Goal: Task Accomplishment & Management: Complete application form

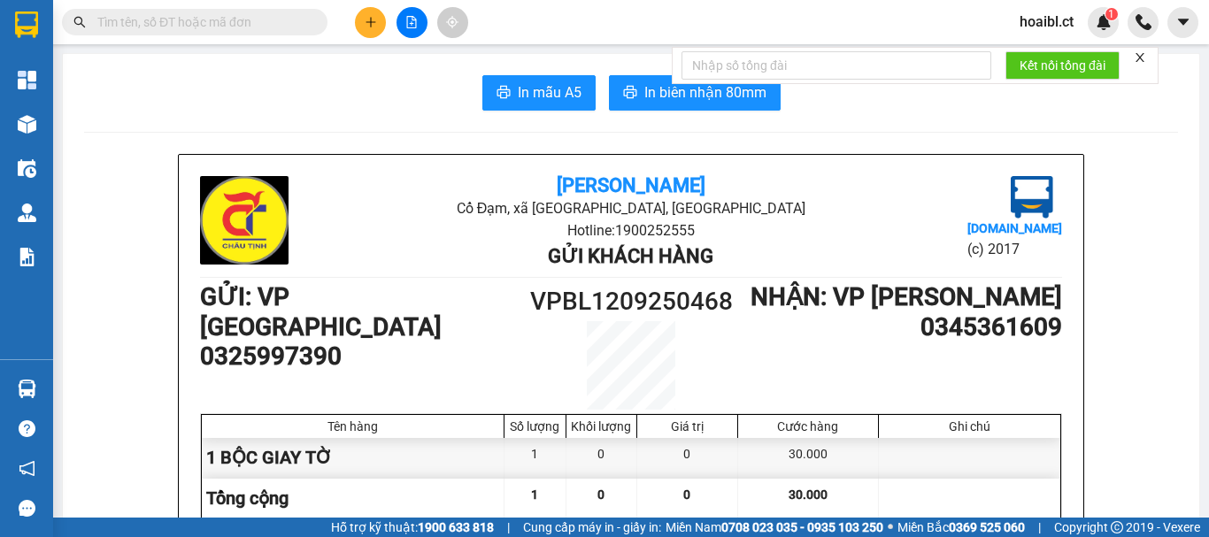
click at [374, 29] on button at bounding box center [370, 22] width 31 height 31
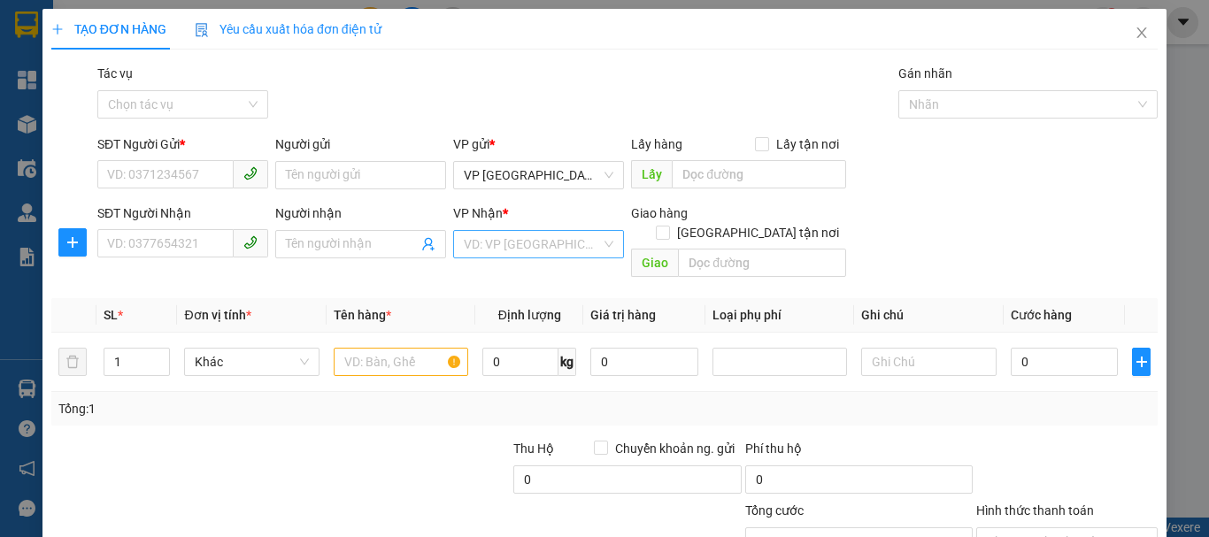
click at [536, 246] on input "search" at bounding box center [532, 244] width 137 height 27
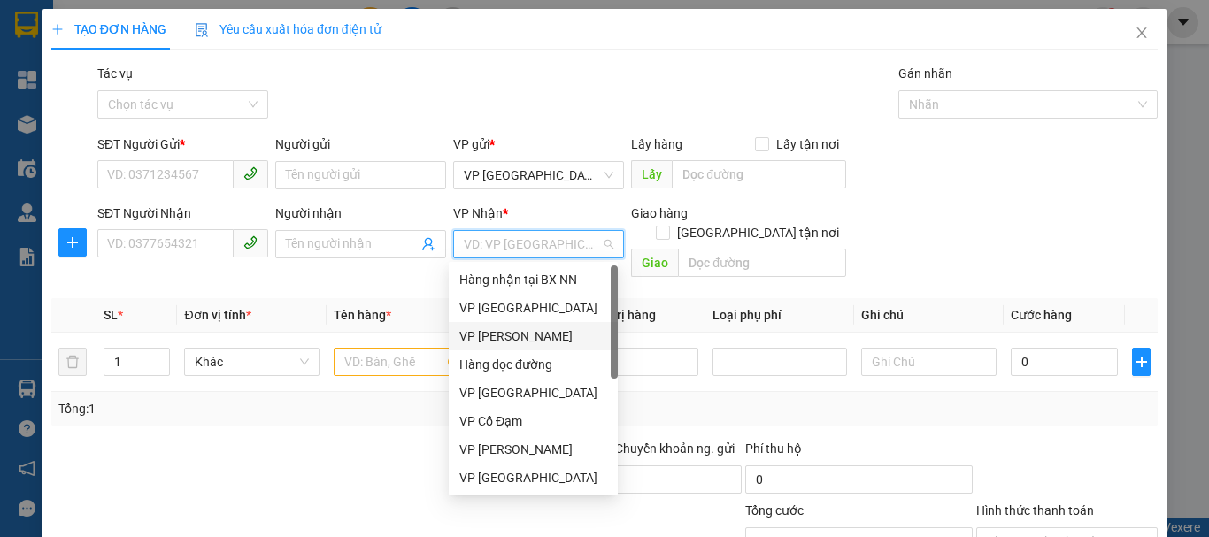
click at [538, 340] on div "VP [PERSON_NAME]" at bounding box center [533, 336] width 148 height 19
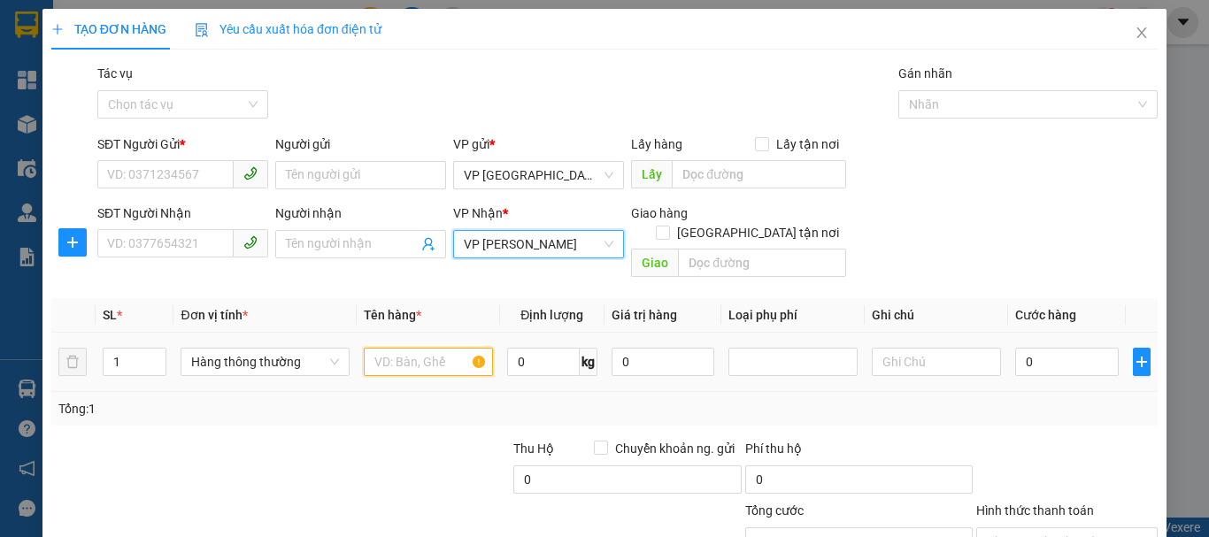
click at [376, 348] on input "text" at bounding box center [428, 362] width 129 height 28
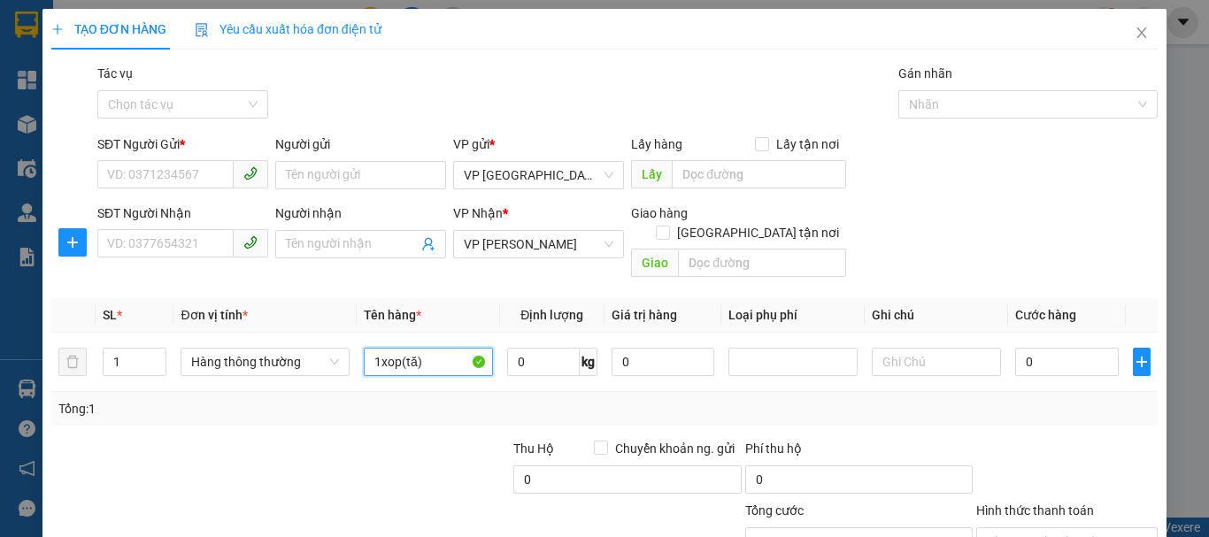
type input "1xop(tă)"
click at [170, 158] on div "SĐT Người Gửi *" at bounding box center [182, 148] width 171 height 27
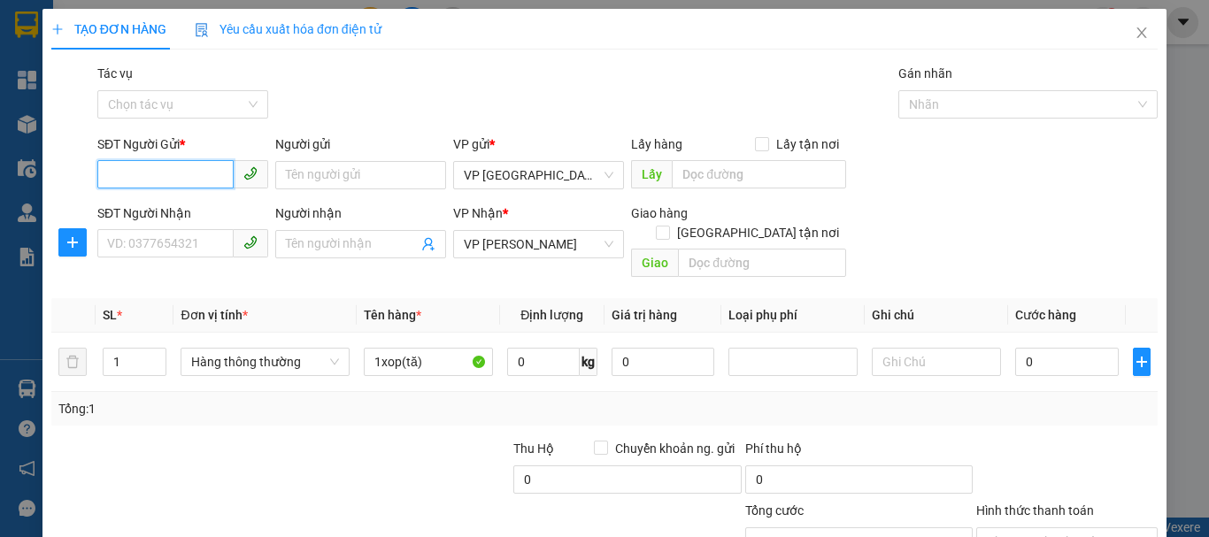
click at [143, 173] on input "SĐT Người Gửi *" at bounding box center [165, 174] width 136 height 28
click at [139, 175] on input "097821" at bounding box center [165, 174] width 136 height 28
click at [127, 175] on input "097821" at bounding box center [165, 174] width 136 height 28
type input "0397821185"
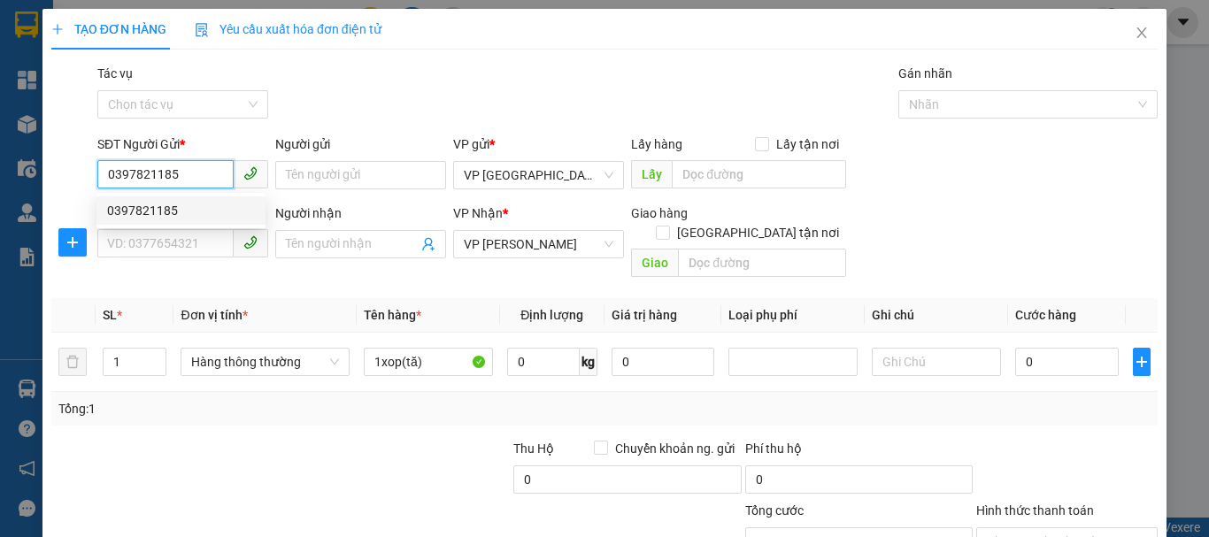
click at [184, 215] on div "0397821185" at bounding box center [181, 210] width 148 height 19
type input "40.000"
type input "0397821185"
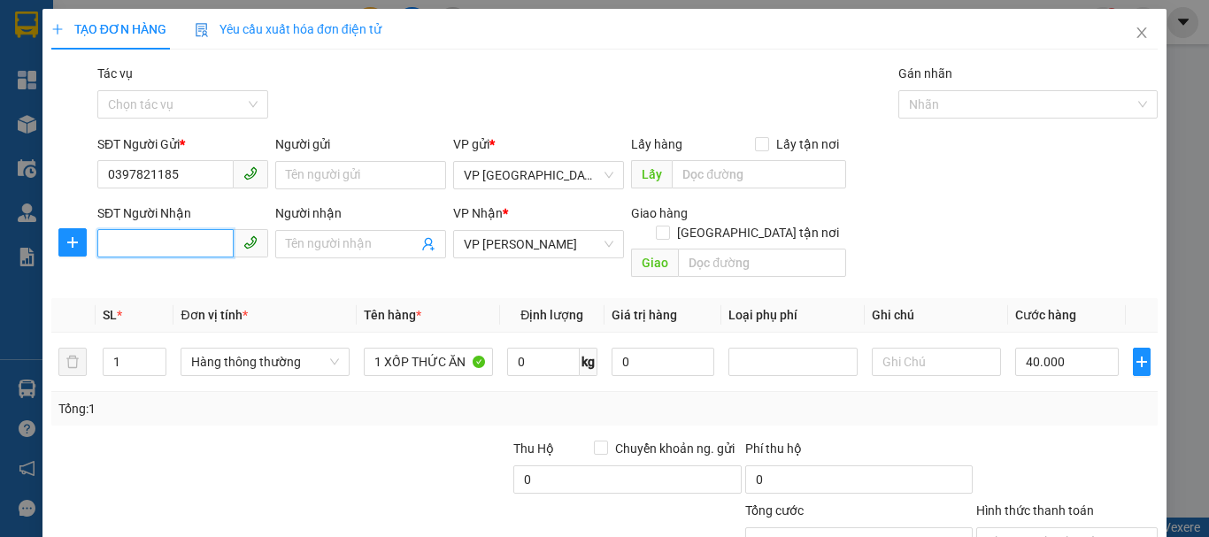
click at [170, 243] on input "SĐT Người Nhận" at bounding box center [165, 243] width 136 height 28
click at [188, 283] on div "0379120954" at bounding box center [181, 279] width 148 height 19
type input "0379120954"
click at [1025, 333] on td "40.000" at bounding box center [1067, 362] width 118 height 59
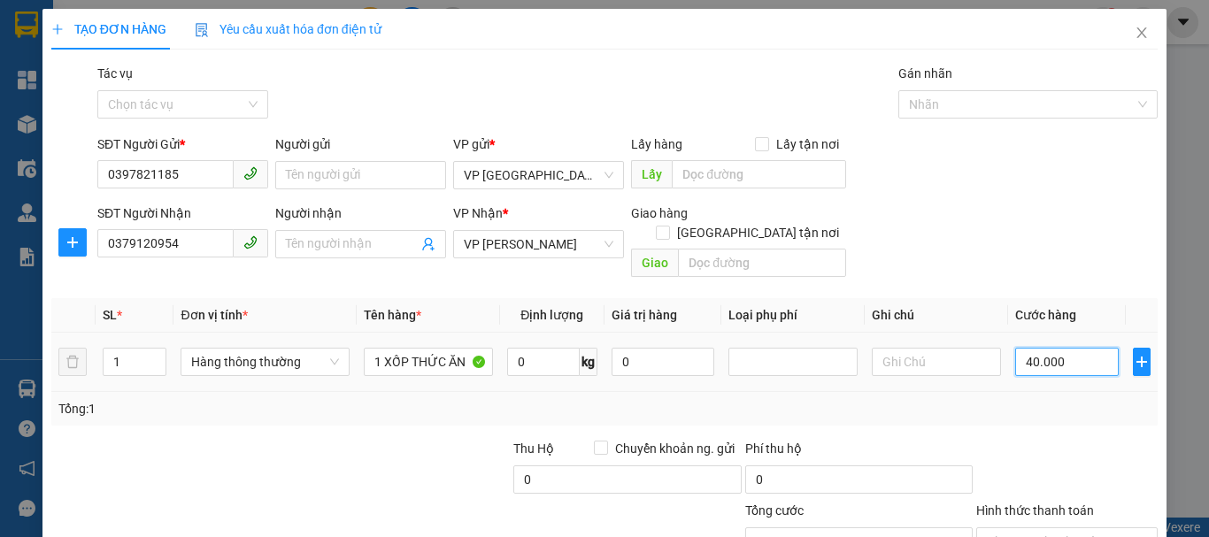
click at [1028, 348] on input "40.000" at bounding box center [1067, 362] width 104 height 28
type input "6"
type input "60"
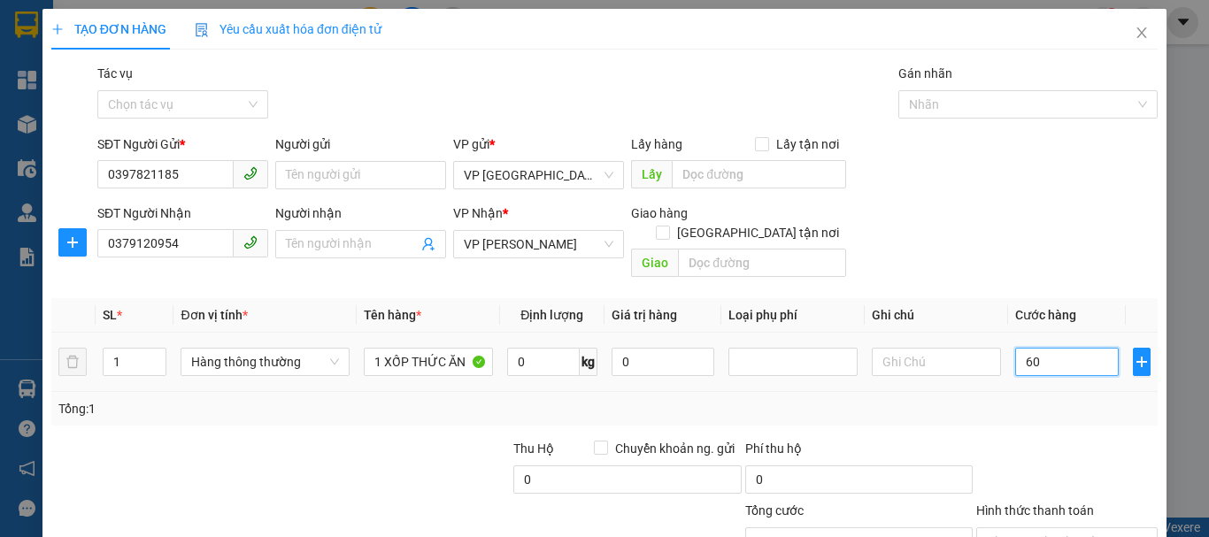
type input "60"
type input "60.000"
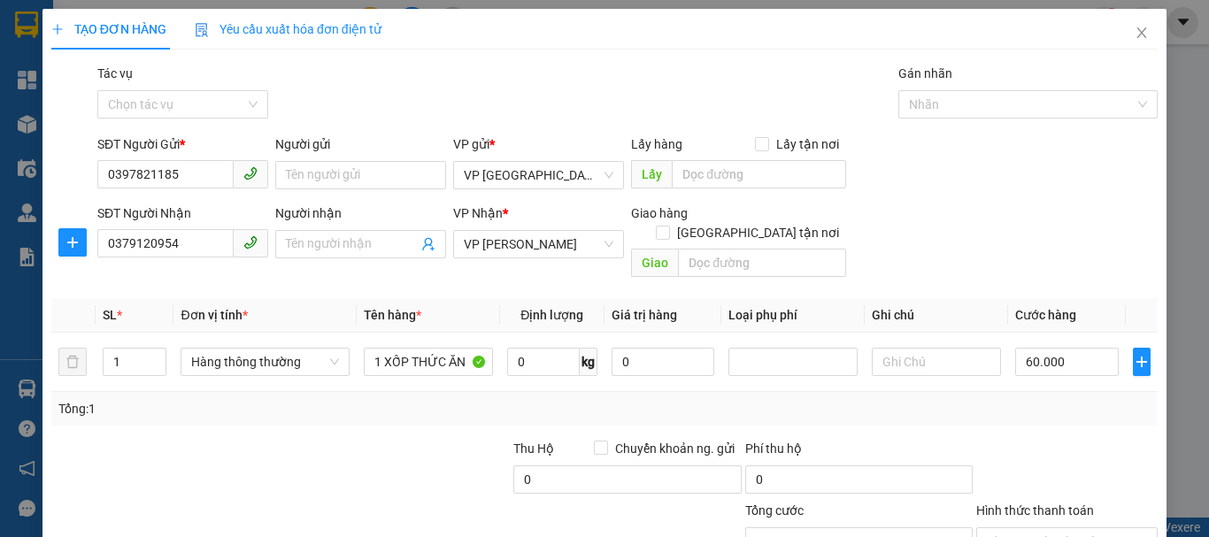
click at [1025, 439] on div at bounding box center [1067, 470] width 185 height 62
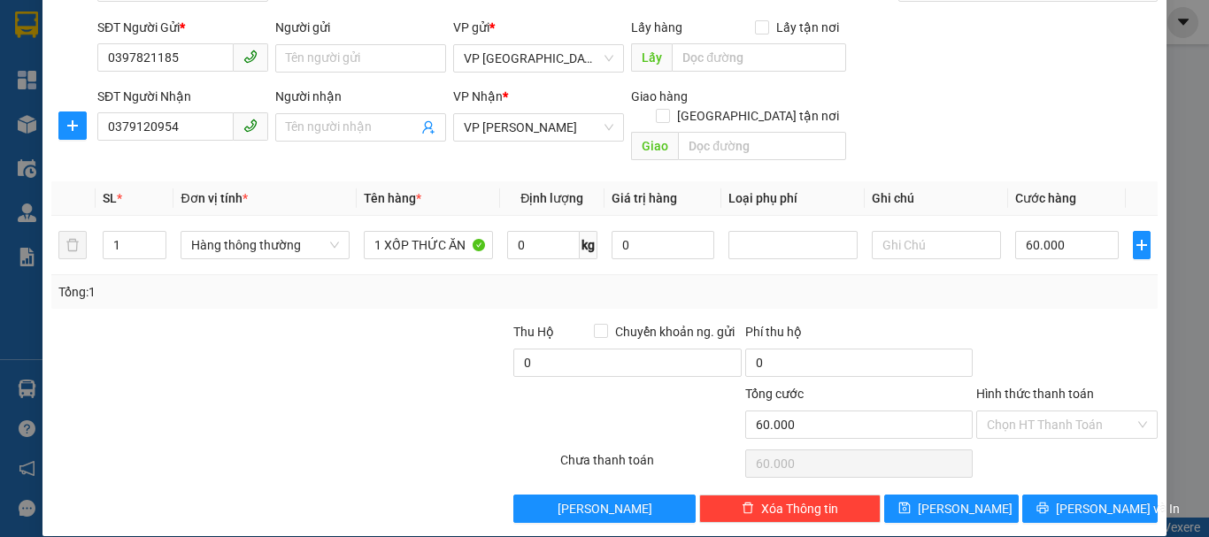
scroll to position [118, 0]
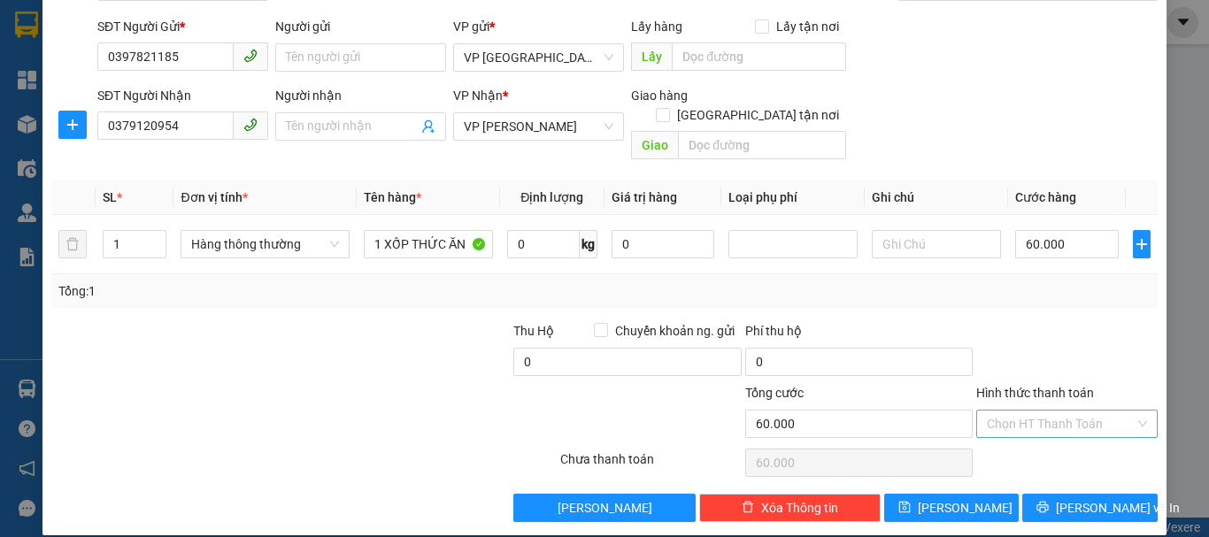
click at [1088, 411] on input "Hình thức thanh toán" at bounding box center [1061, 424] width 148 height 27
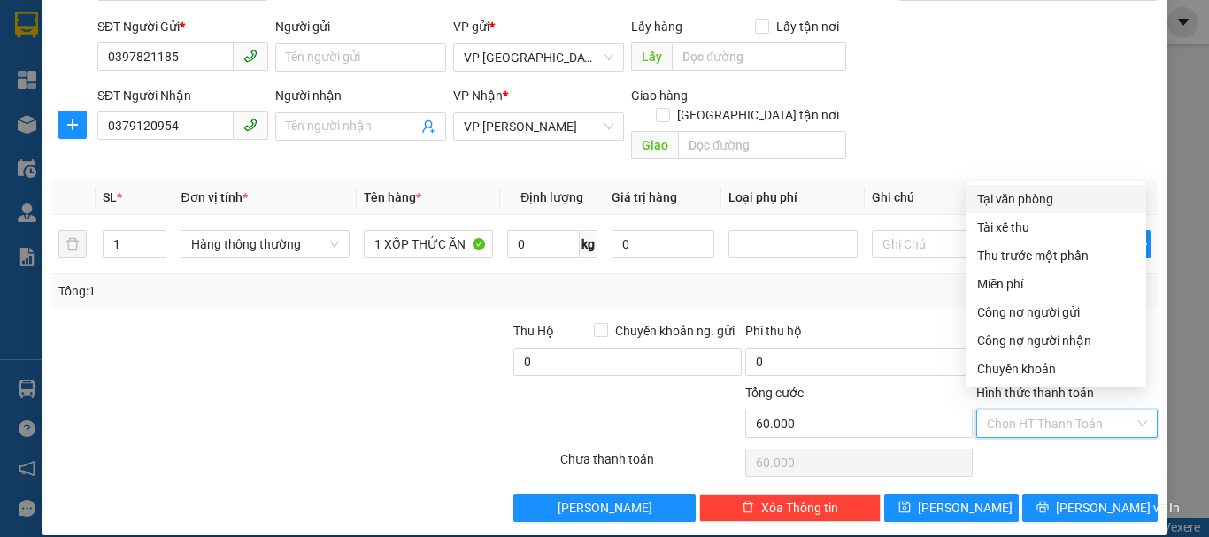
click at [1024, 197] on div "Tại văn phòng" at bounding box center [1056, 198] width 158 height 19
type input "0"
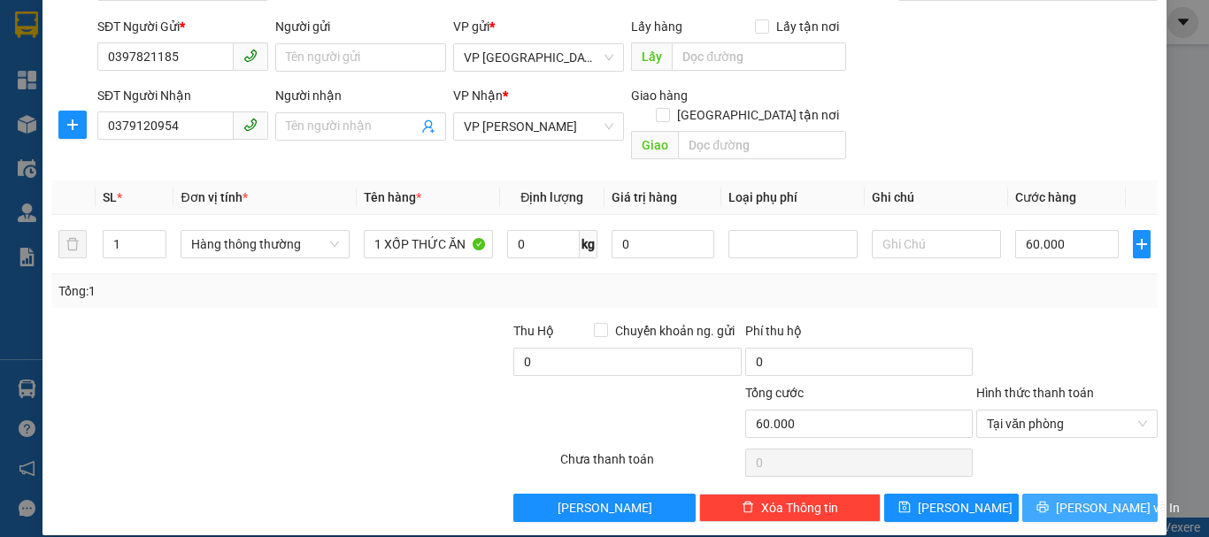
click at [1064, 498] on span "[PERSON_NAME] và In" at bounding box center [1118, 507] width 124 height 19
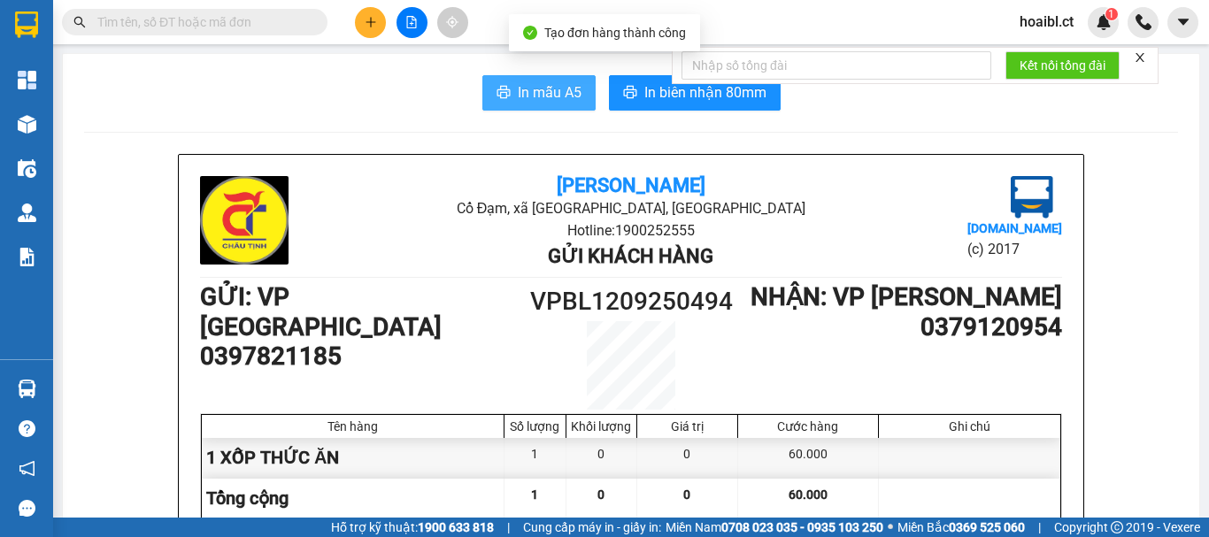
click at [536, 86] on span "In mẫu A5" at bounding box center [550, 92] width 64 height 22
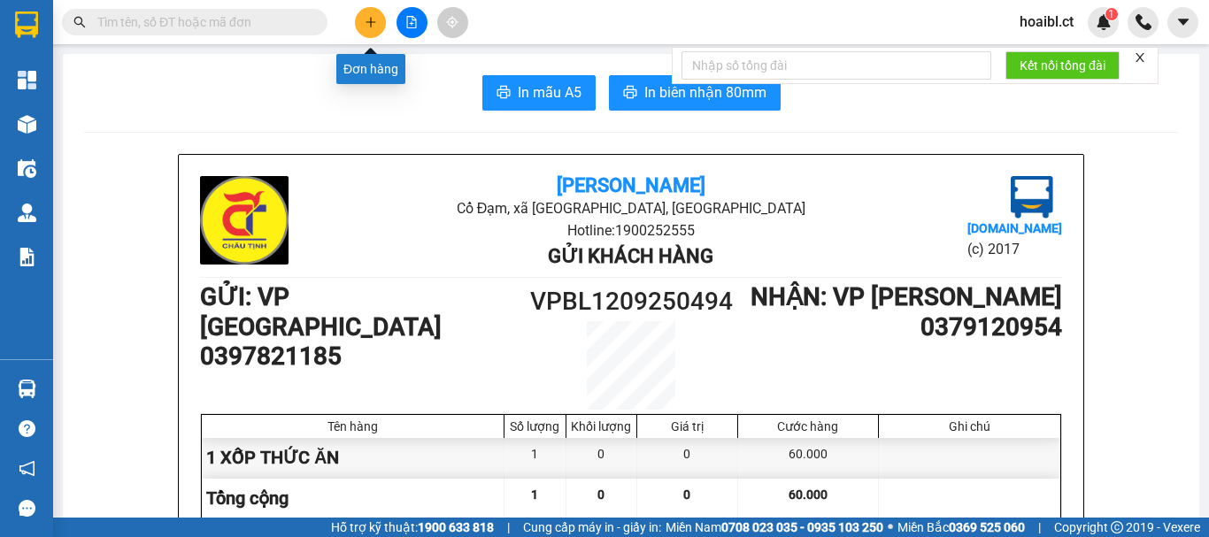
click at [368, 25] on icon "plus" at bounding box center [371, 22] width 12 height 12
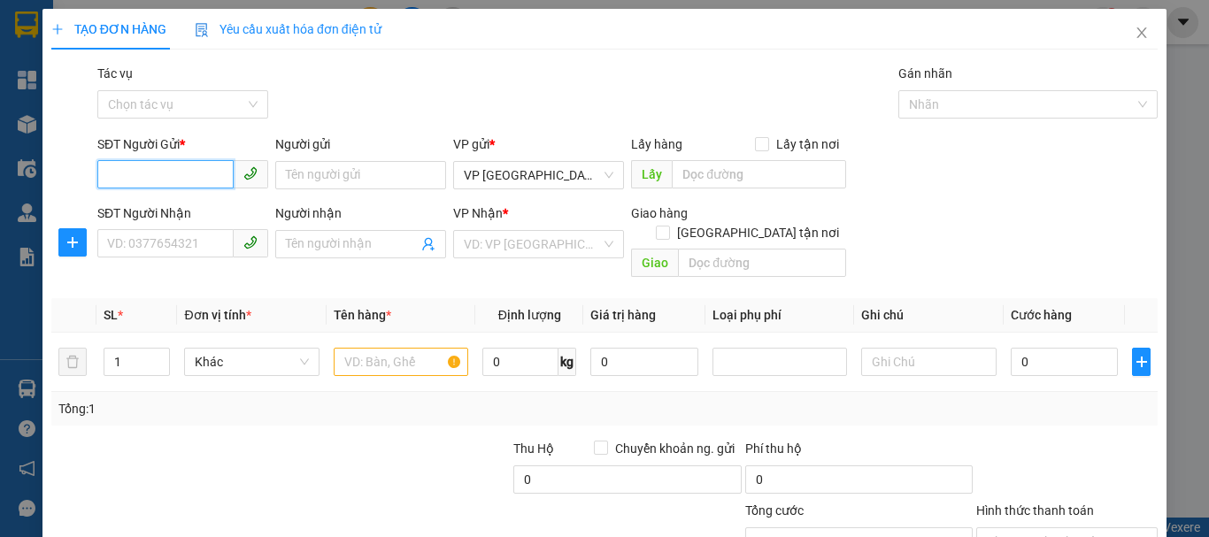
click at [185, 182] on input "SĐT Người Gửi *" at bounding box center [165, 174] width 136 height 28
type input "0984534346"
click at [204, 214] on div "0984534346" at bounding box center [181, 210] width 148 height 19
type input "0917033835"
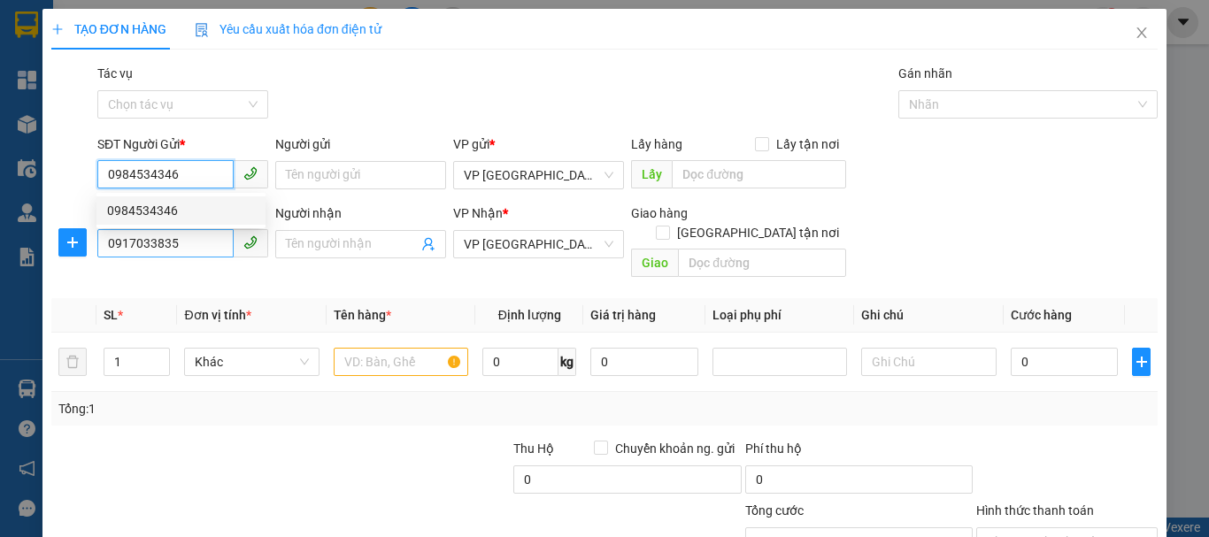
type input "50.000"
type input "0984534346"
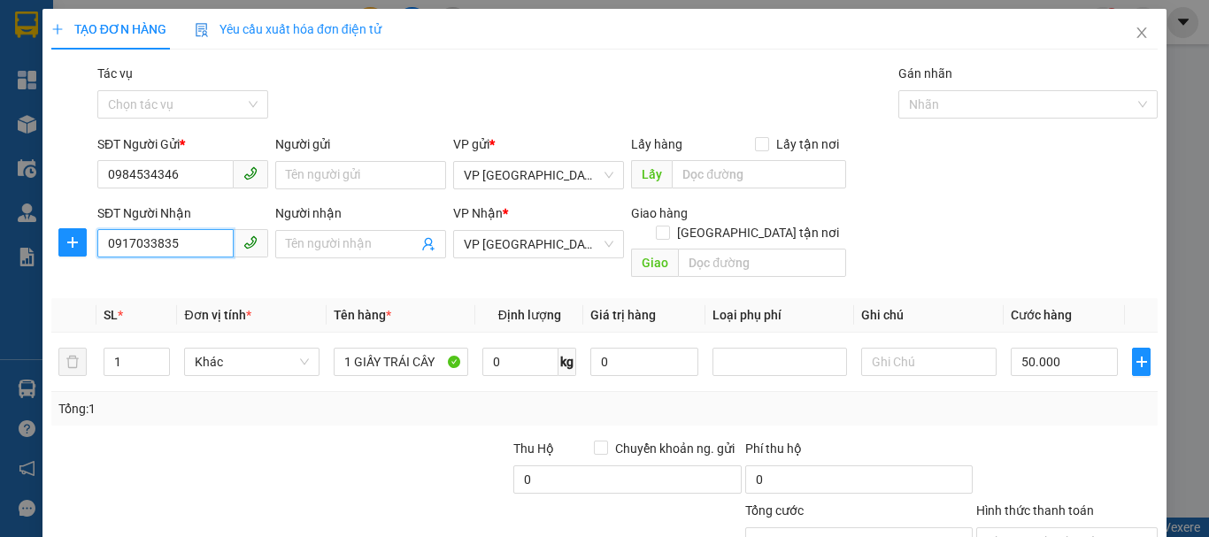
click at [182, 251] on input "0917033835" at bounding box center [165, 243] width 136 height 28
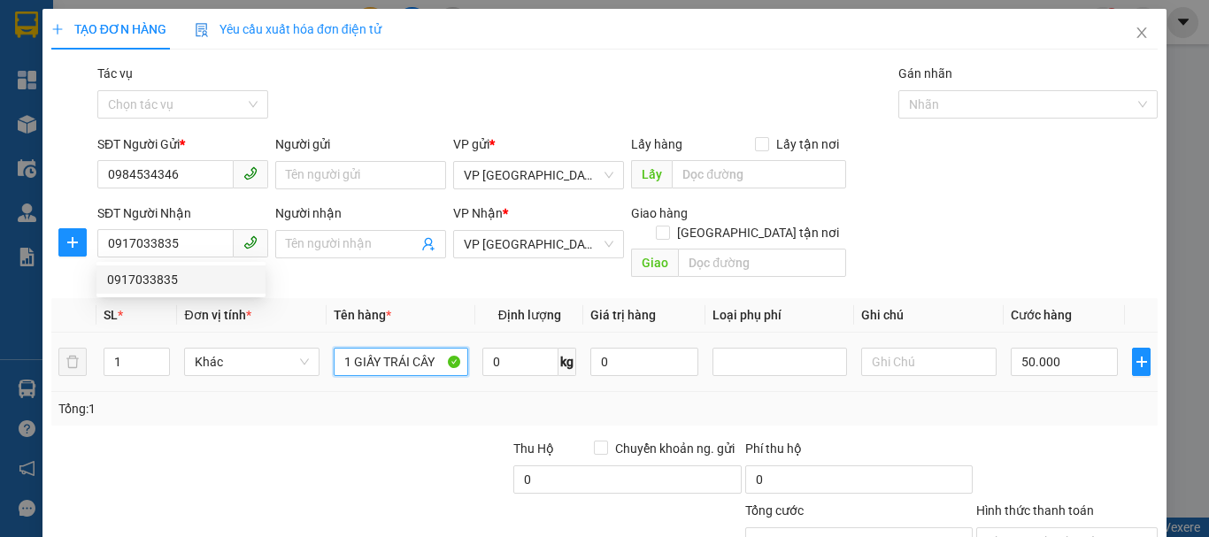
click at [399, 348] on input "1 GIẤY TRÁI CÂY" at bounding box center [401, 362] width 135 height 28
type input "1XOP(TĂ)"
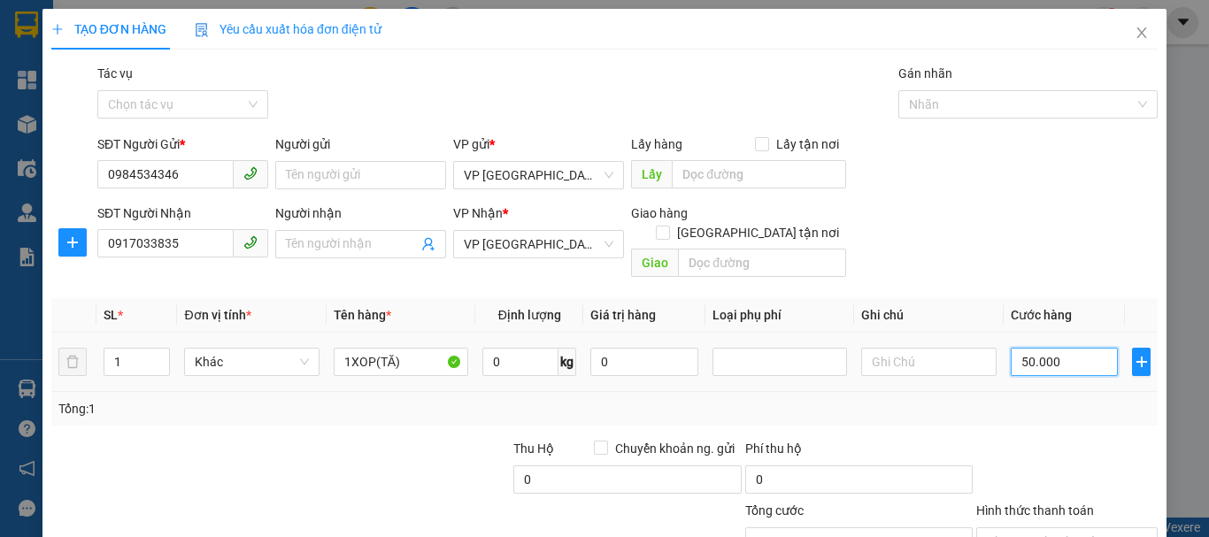
click at [1055, 354] on input "50.000" at bounding box center [1065, 362] width 108 height 28
type input "4"
type input "40"
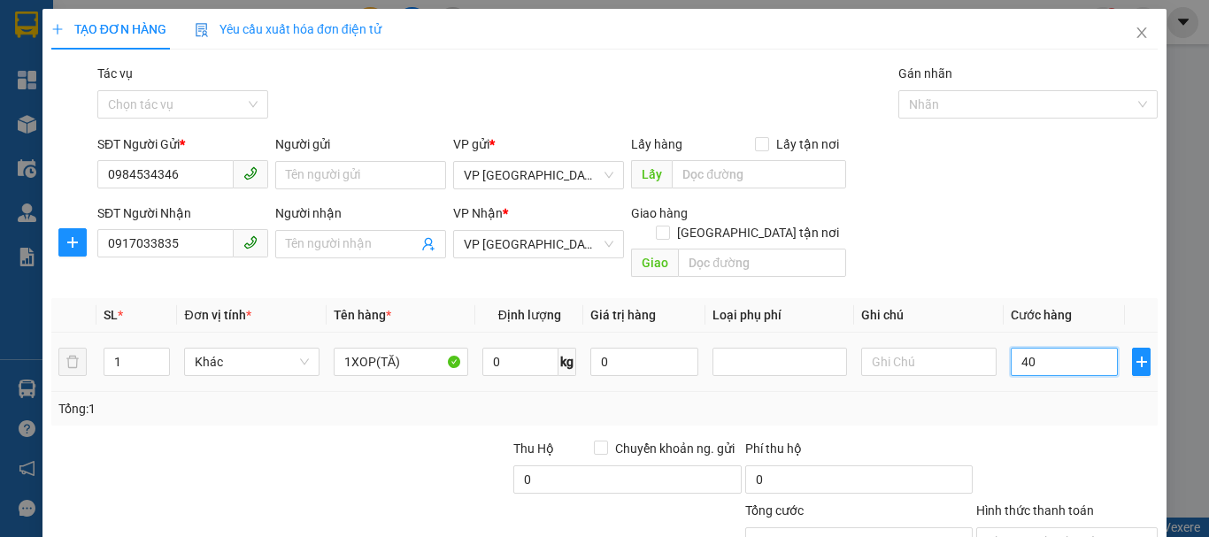
type input "40"
type input "40.000"
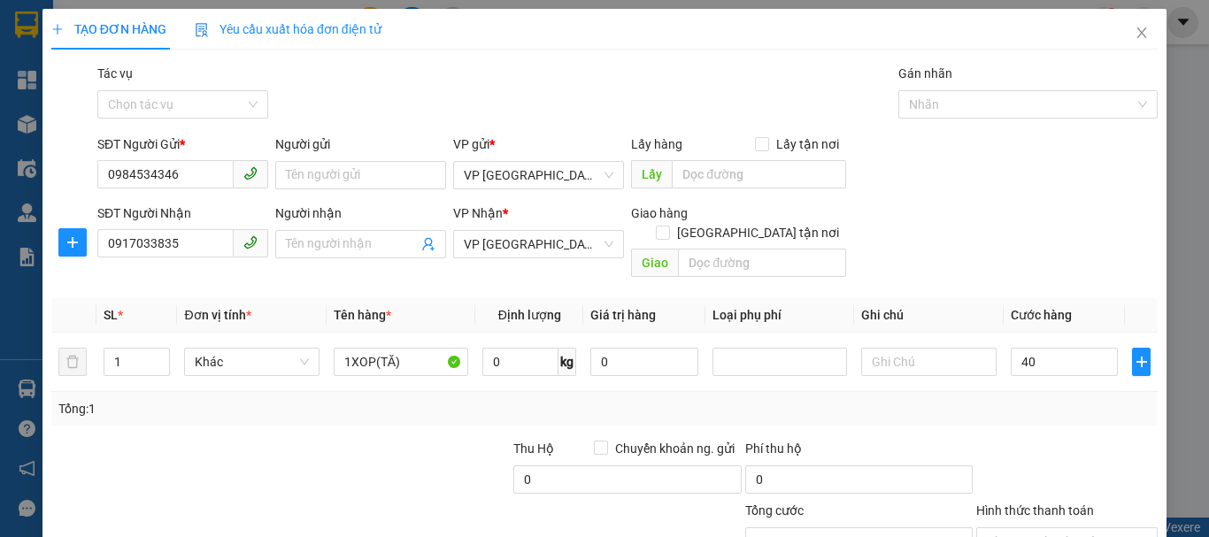
type input "40.000"
click at [1066, 404] on div "Tổng: 1" at bounding box center [604, 409] width 1107 height 34
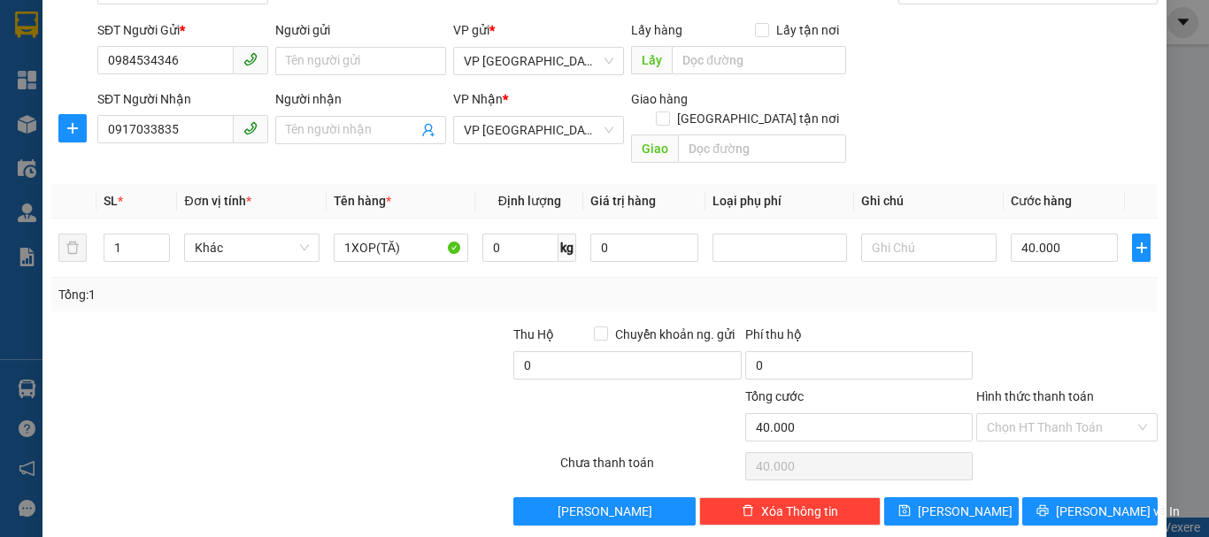
scroll to position [118, 0]
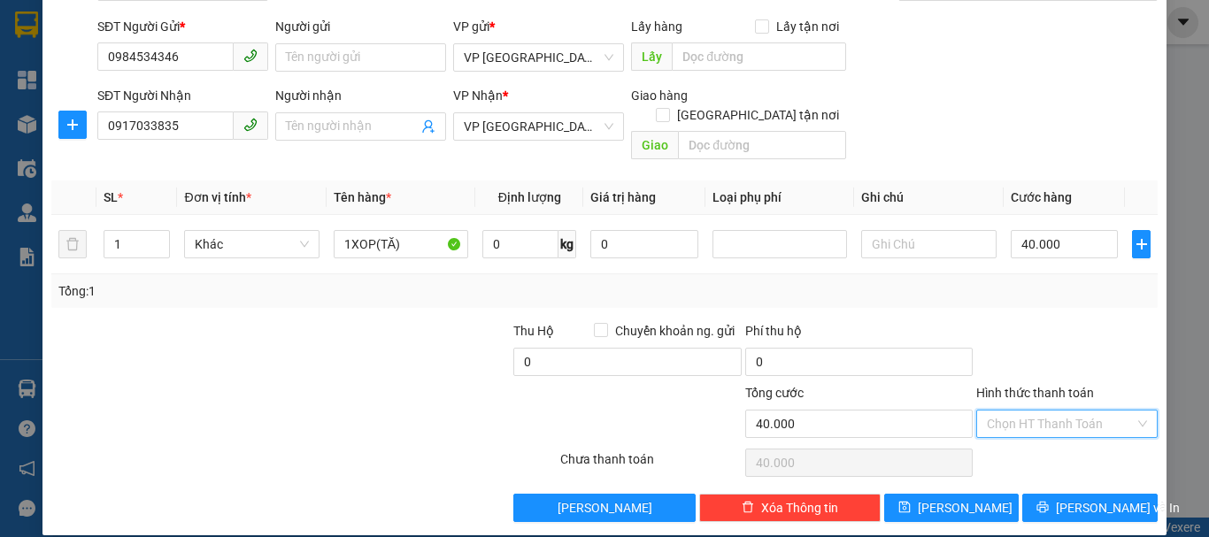
click at [997, 411] on input "Hình thức thanh toán" at bounding box center [1061, 424] width 148 height 27
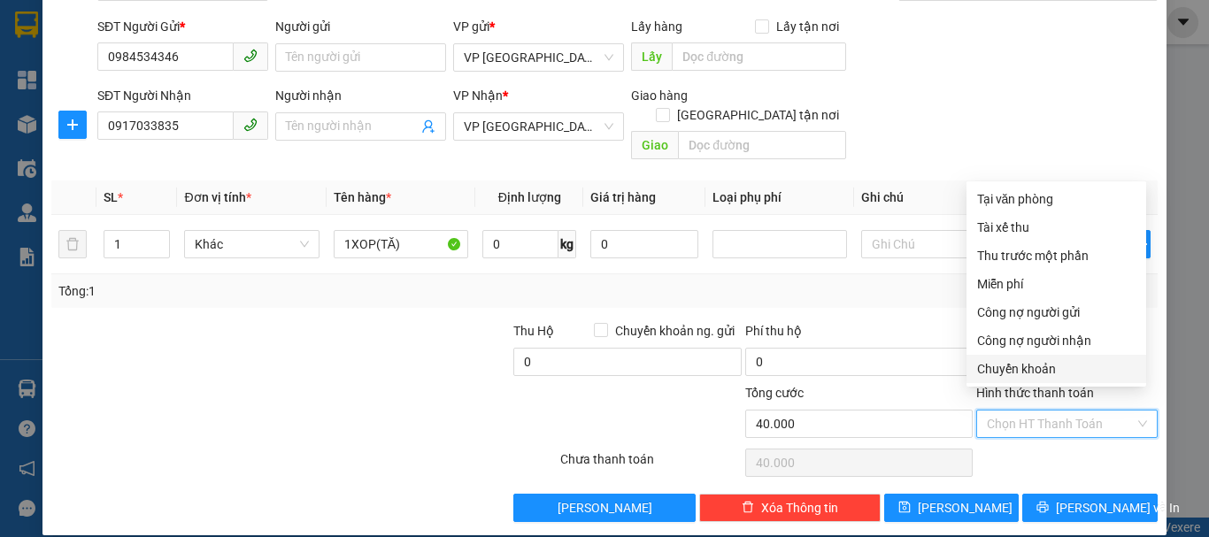
click at [1010, 376] on div "Chuyển khoản" at bounding box center [1056, 368] width 158 height 19
type input "0"
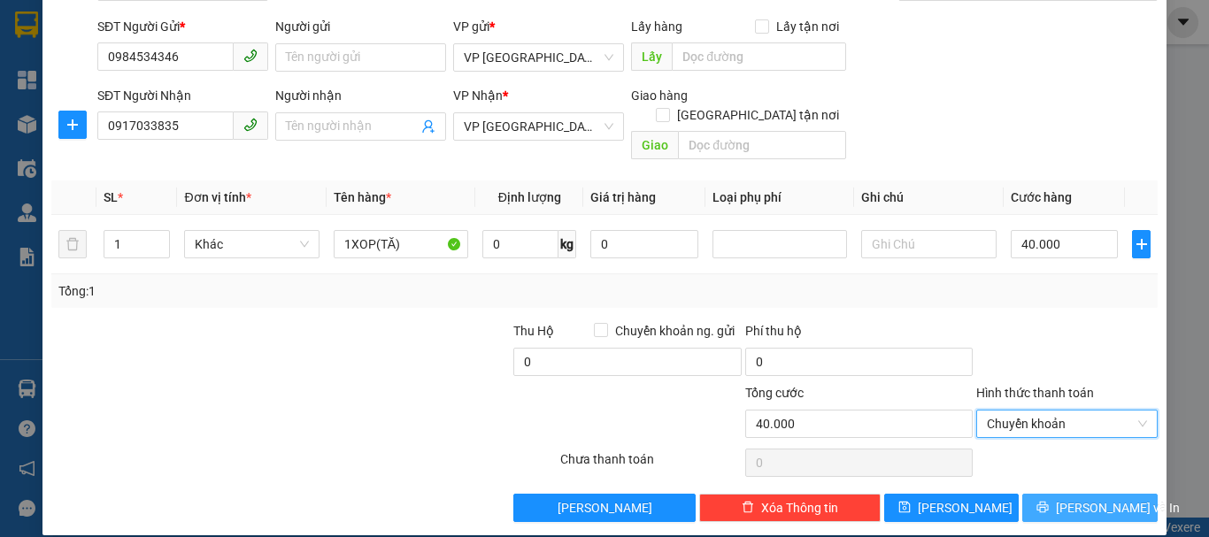
click at [1049, 501] on icon "printer" at bounding box center [1043, 507] width 12 height 12
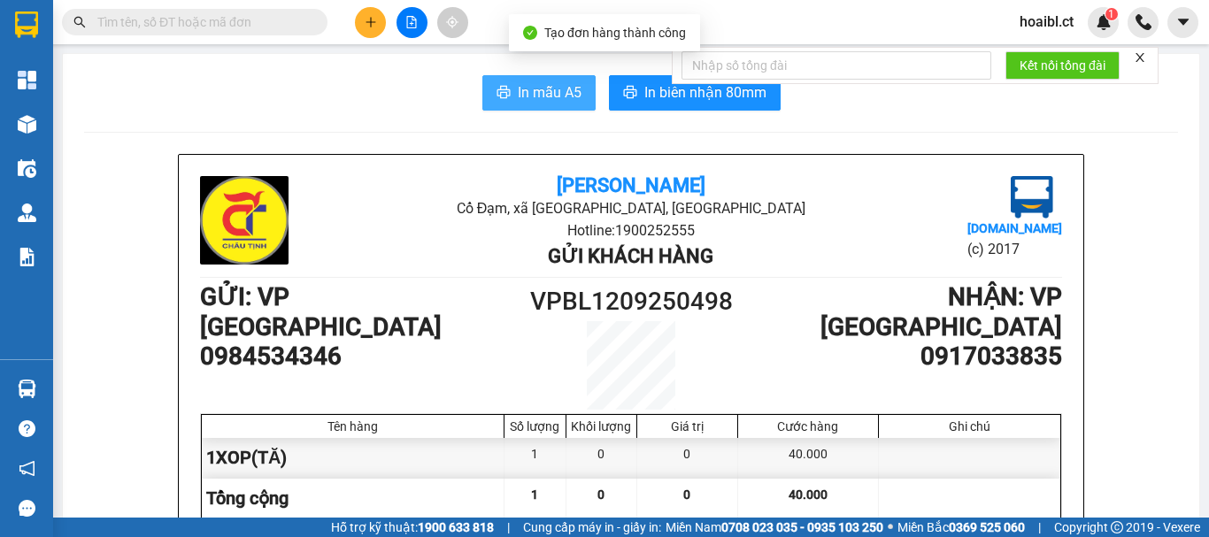
click at [525, 85] on span "In mẫu A5" at bounding box center [550, 92] width 64 height 22
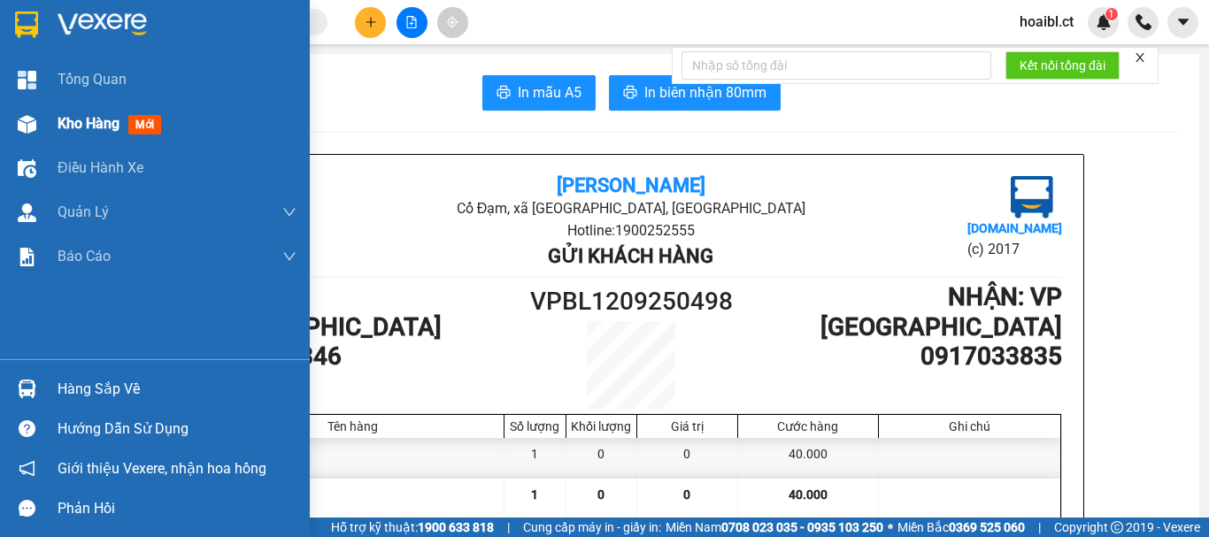
click at [26, 126] on img at bounding box center [27, 124] width 19 height 19
